Goal: Communication & Community: Answer question/provide support

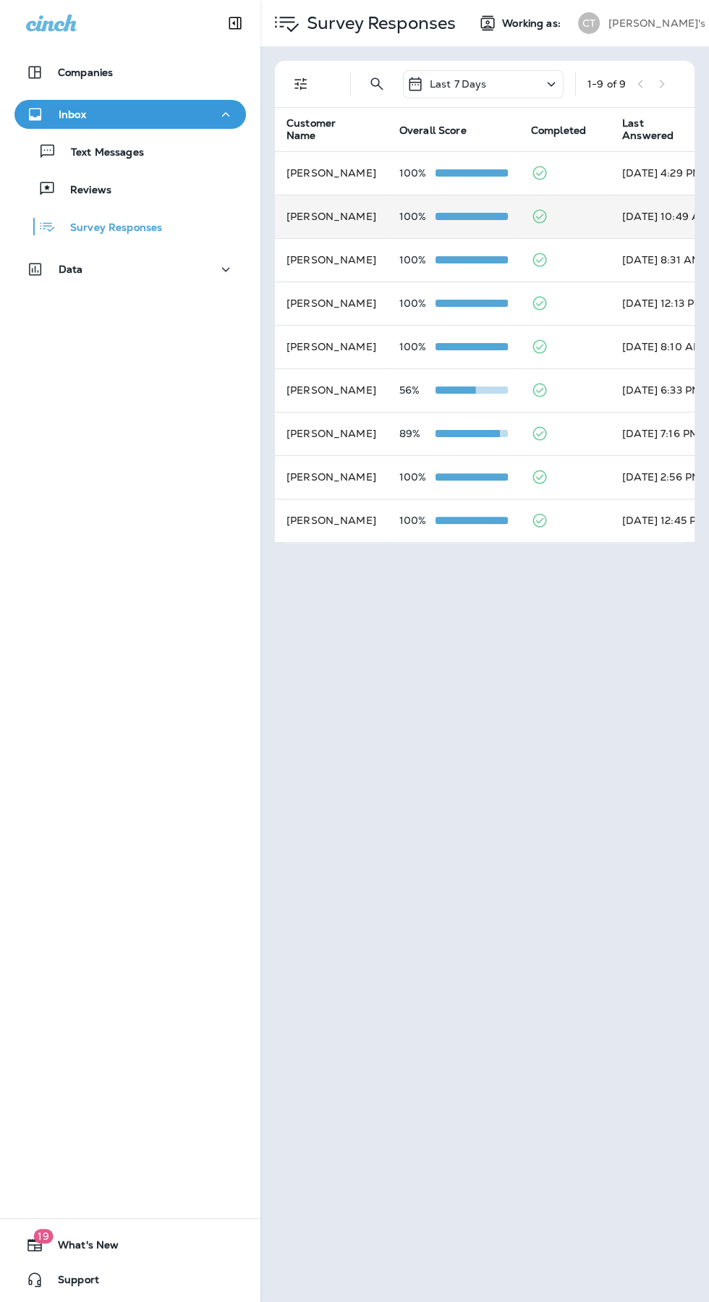
click at [415, 212] on p "100%" at bounding box center [417, 217] width 36 height 12
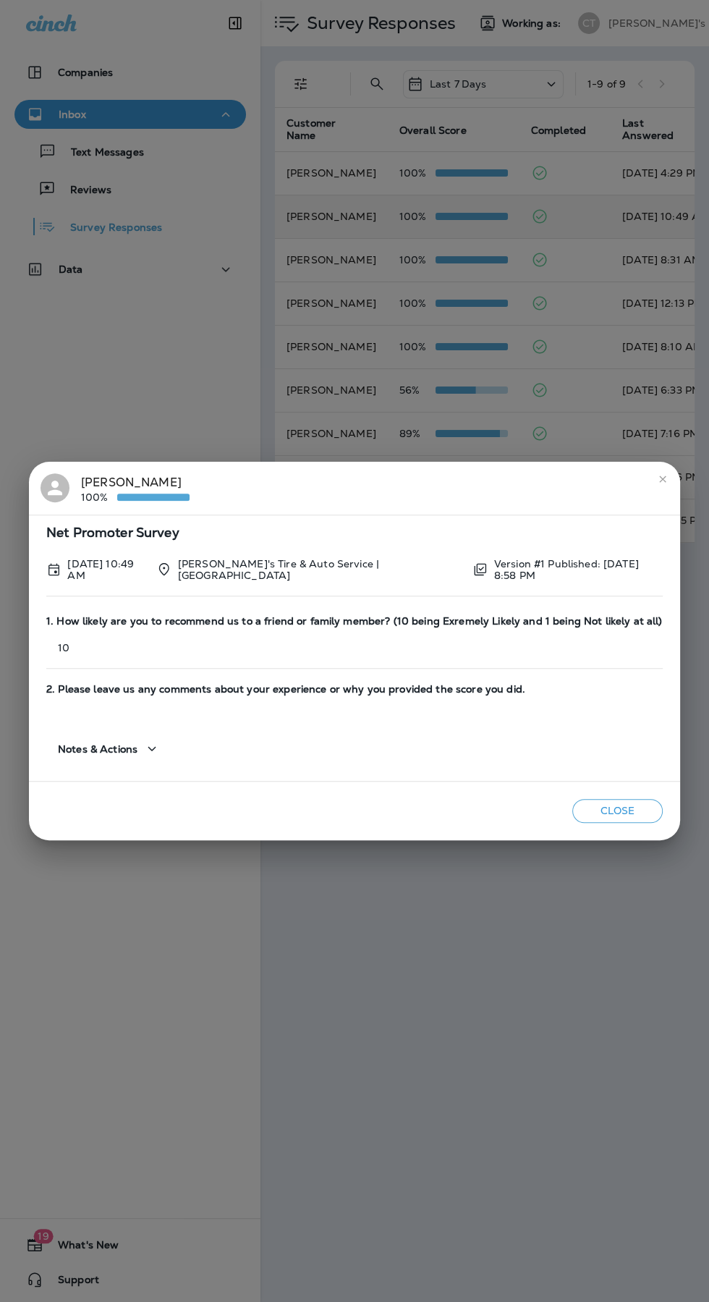
click at [507, 145] on div "[PERSON_NAME] 100% Net Promoter Survey [DATE] 10:49 AM [PERSON_NAME]'s Tire & A…" at bounding box center [354, 651] width 709 height 1302
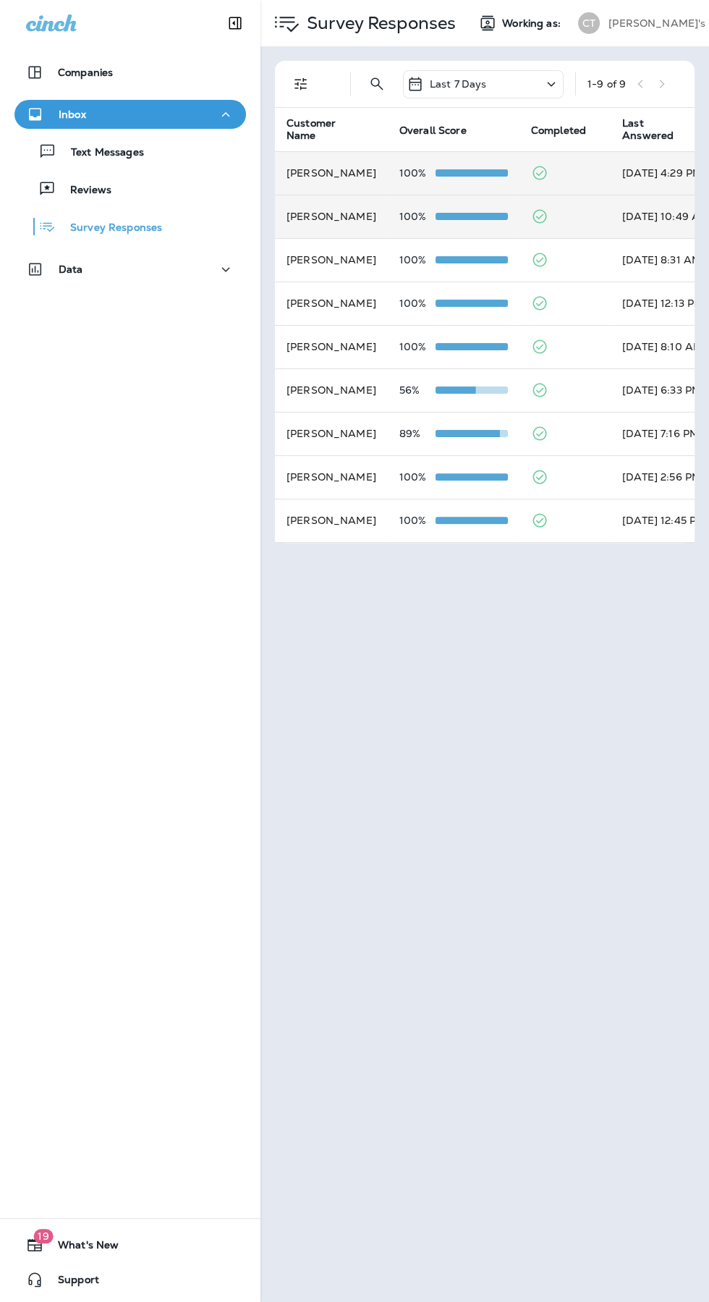
click at [481, 189] on td "100%" at bounding box center [454, 172] width 132 height 43
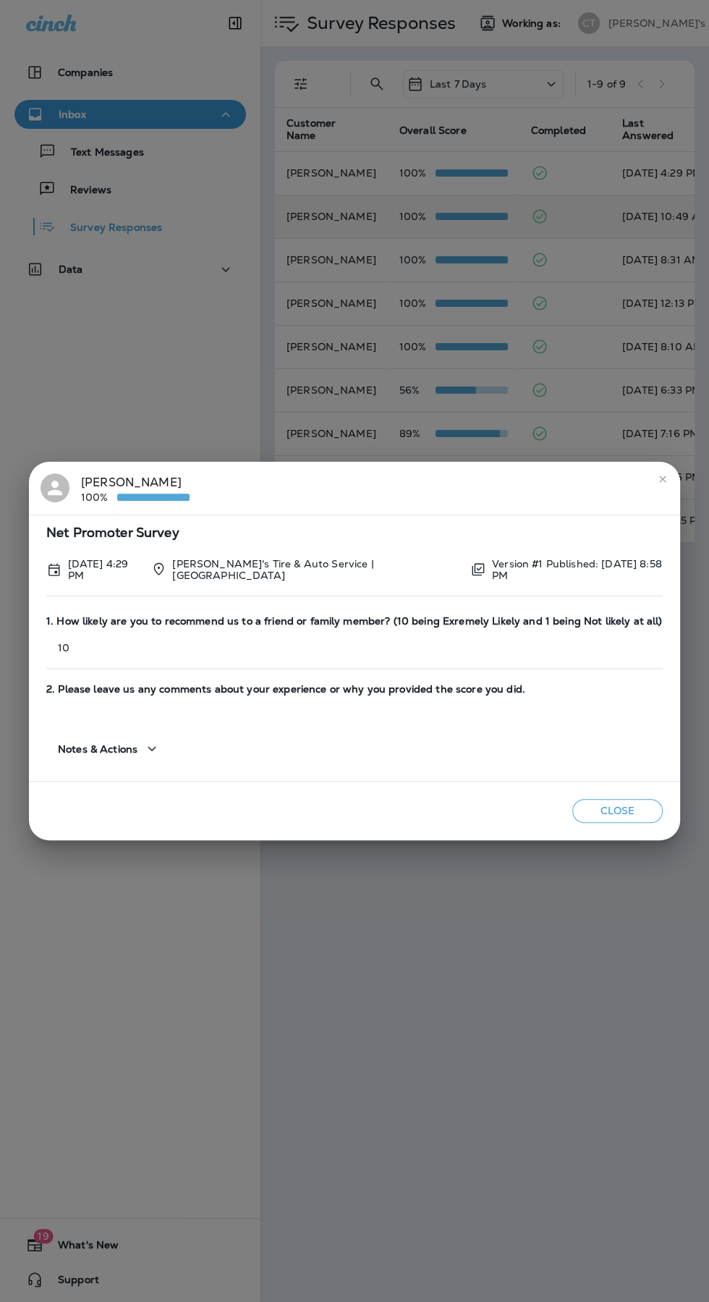
click at [660, 481] on icon "close" at bounding box center [662, 478] width 7 height 7
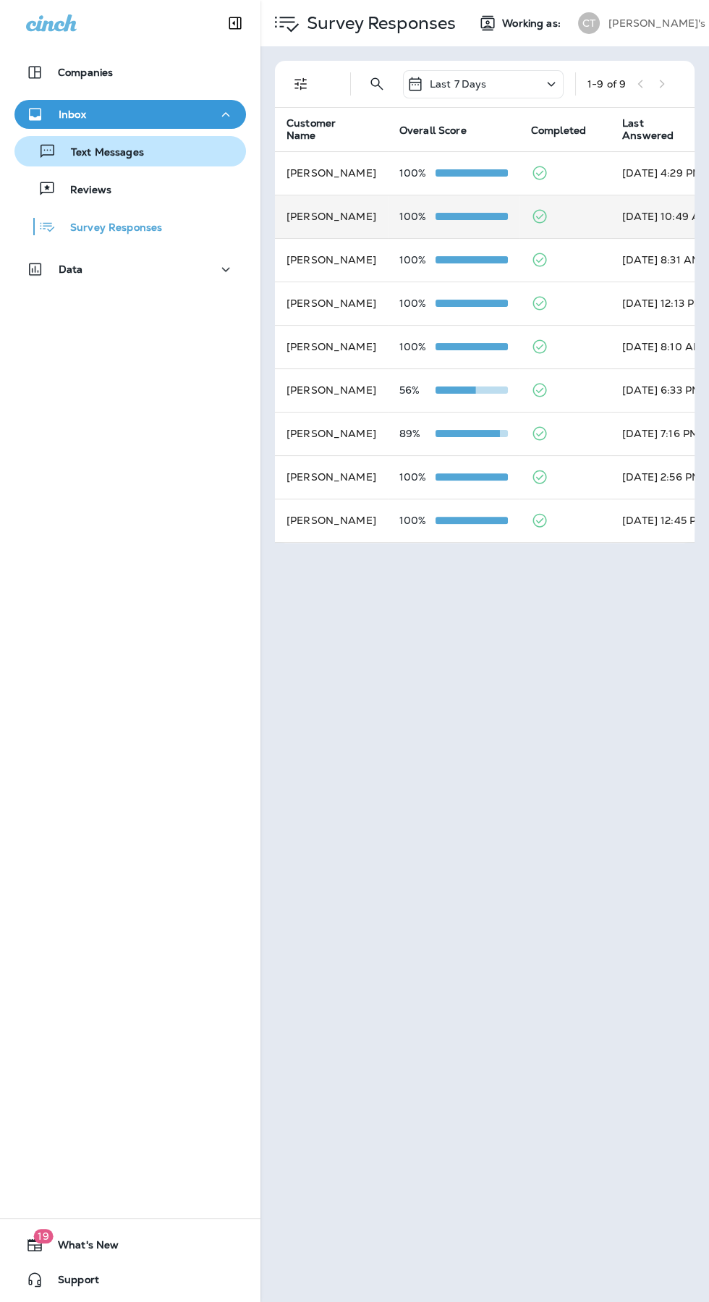
click at [188, 143] on div "Text Messages" at bounding box center [130, 151] width 220 height 22
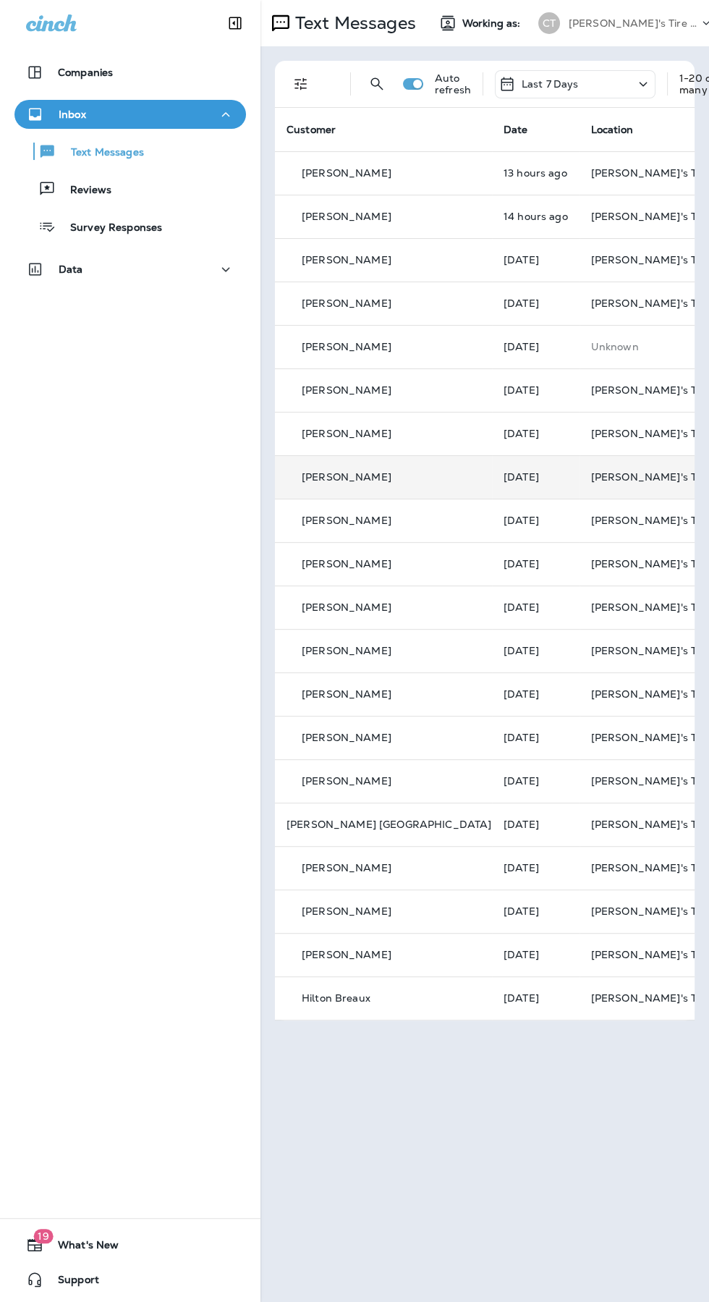
click at [385, 480] on div "[PERSON_NAME]" at bounding box center [384, 477] width 194 height 15
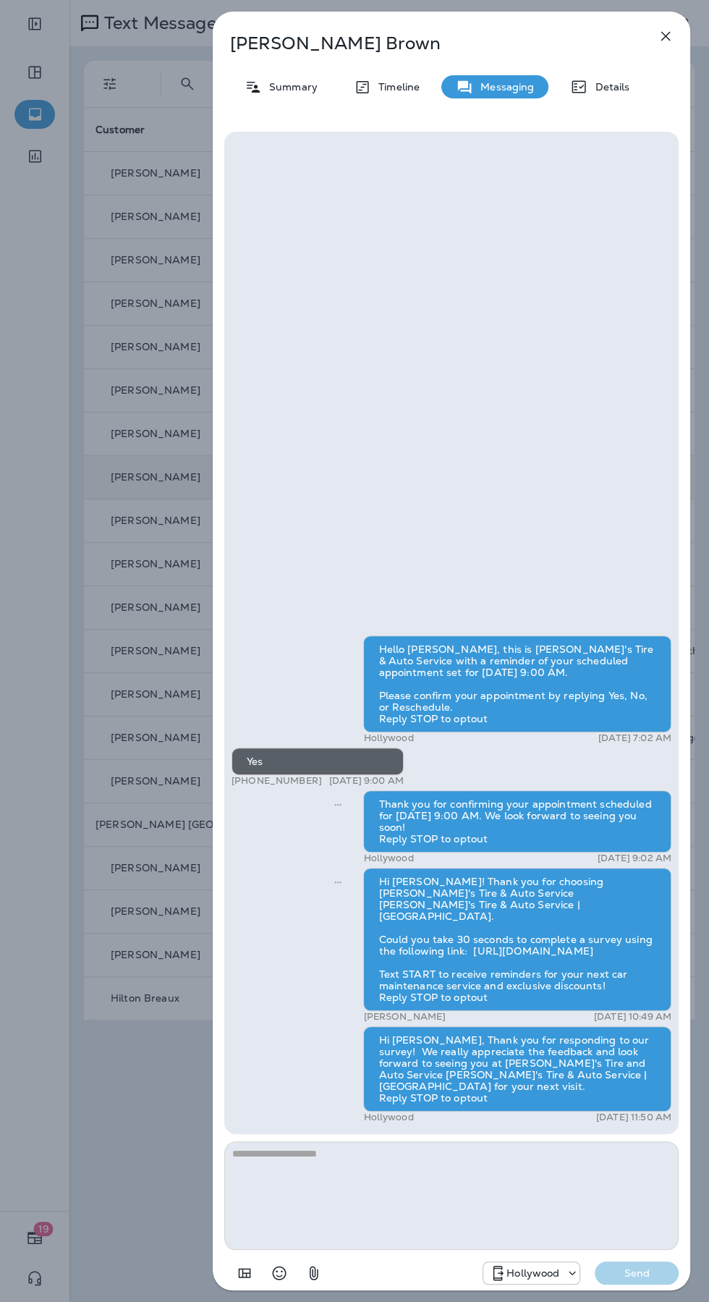
click at [670, 28] on icon "button" at bounding box center [665, 35] width 17 height 17
